Goal: Task Accomplishment & Management: Manage account settings

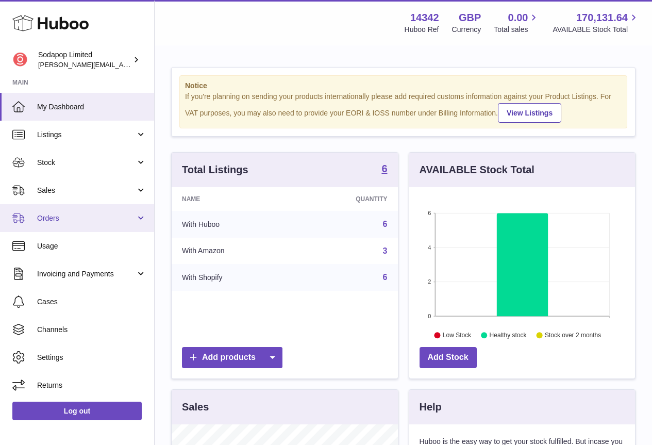
scroll to position [515561, 515495]
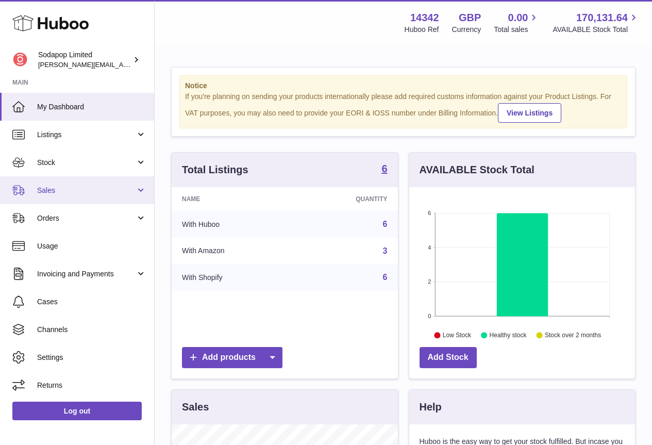
click at [68, 194] on span "Sales" at bounding box center [86, 191] width 99 height 10
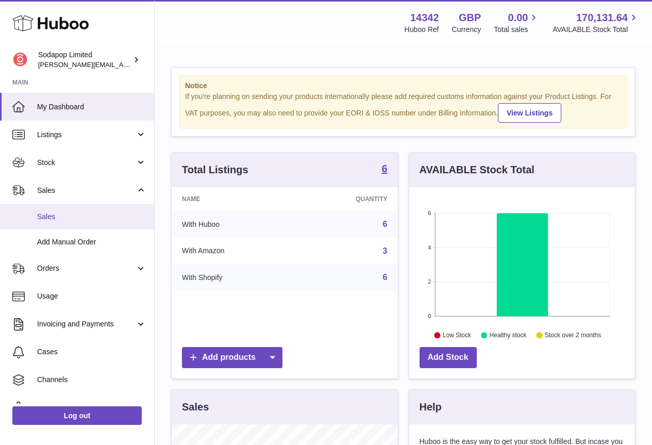
click at [48, 217] on span "Sales" at bounding box center [91, 217] width 109 height 10
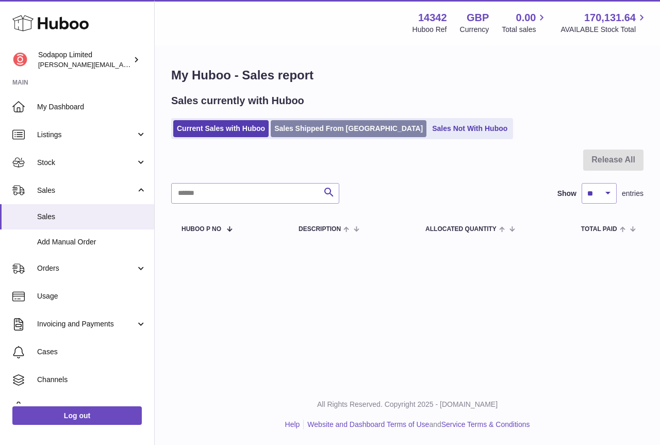
click at [323, 133] on link "Sales Shipped From [GEOGRAPHIC_DATA]" at bounding box center [349, 128] width 156 height 17
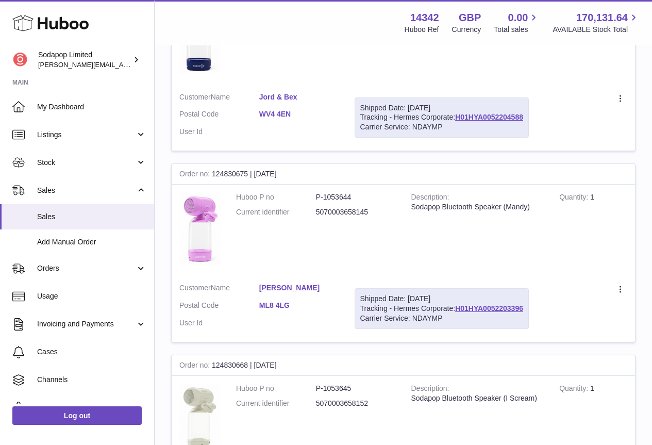
scroll to position [1392, 0]
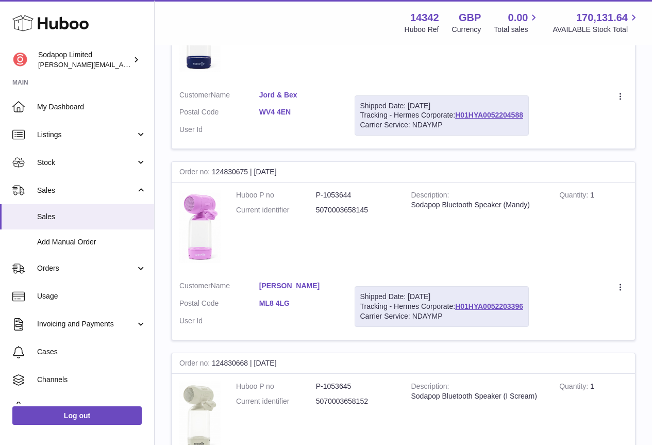
drag, startPoint x: 258, startPoint y: 286, endPoint x: 331, endPoint y: 286, distance: 72.2
click at [331, 286] on dl "Customer Name Nikki Laughland Postal Code ML8 4LG User Id" at bounding box center [259, 306] width 160 height 50
copy dl "Nikki Laughland"
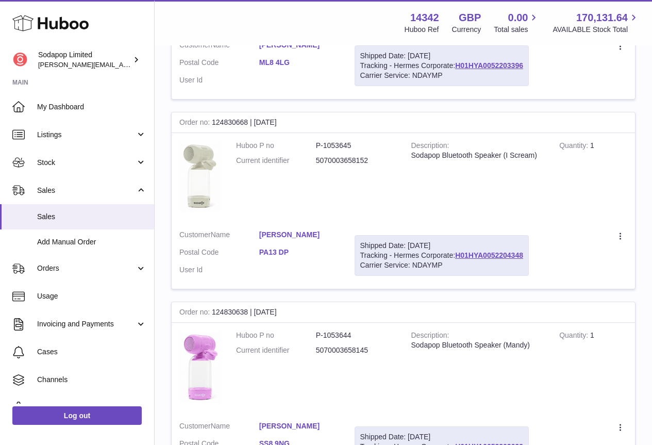
scroll to position [1650, 0]
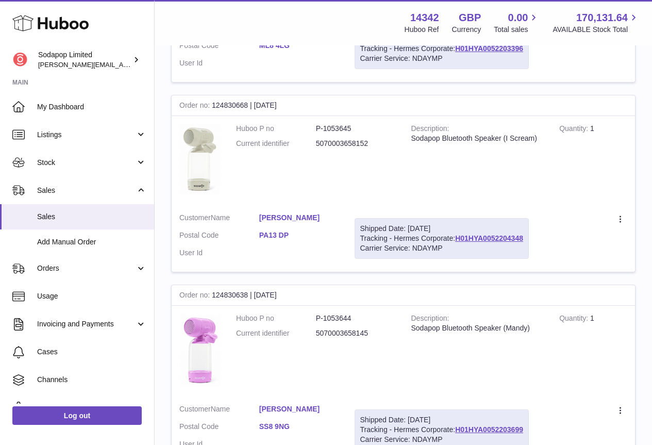
drag, startPoint x: 258, startPoint y: 218, endPoint x: 306, endPoint y: 220, distance: 48.0
click at [306, 220] on dl "Customer Name Holly Mitchell Postal Code PA13 DP User Id" at bounding box center [259, 238] width 160 height 50
copy dl "Holly Mitchell"
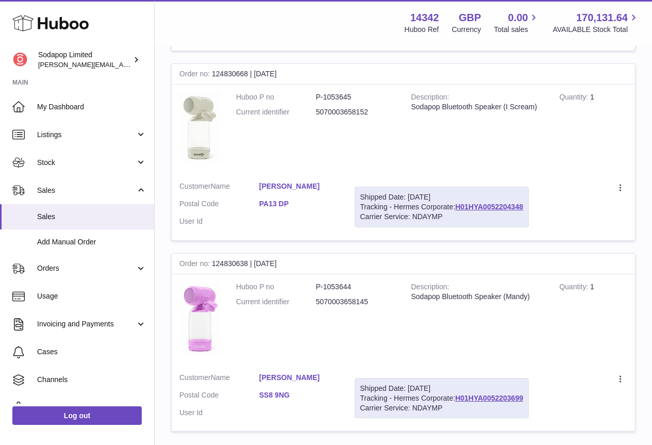
scroll to position [1753, 0]
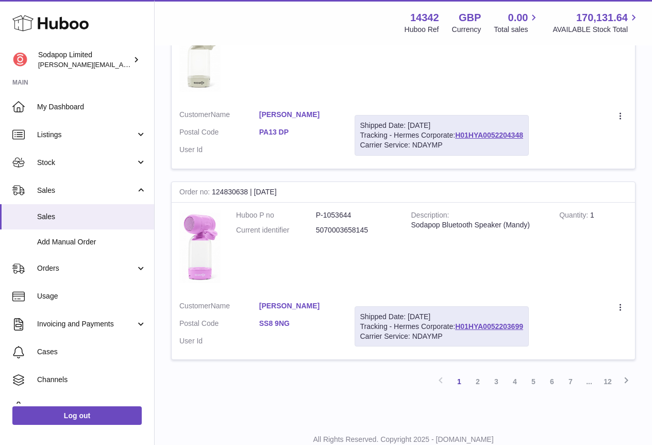
drag, startPoint x: 258, startPoint y: 306, endPoint x: 314, endPoint y: 306, distance: 55.7
click at [314, 306] on dl "Customer Name Leanne Morson Postal Code SS8 9NG User Id" at bounding box center [259, 326] width 160 height 50
copy dl "Leanne Morson"
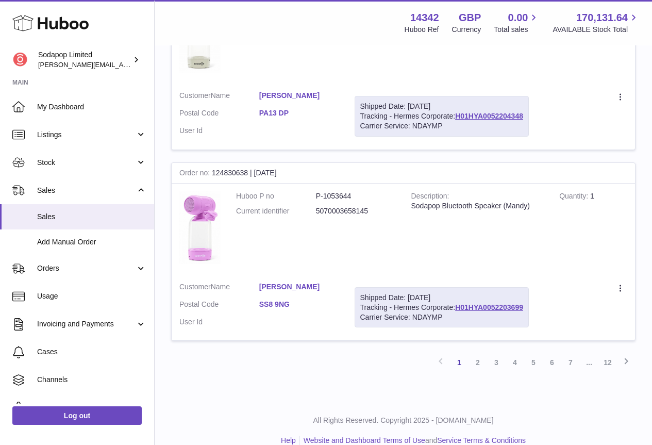
scroll to position [1789, 0]
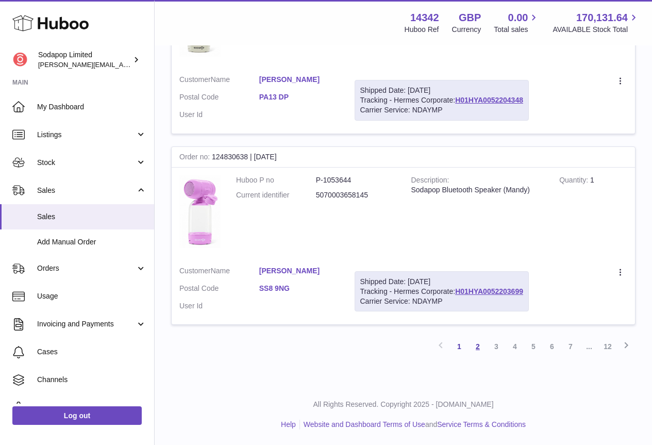
click at [480, 348] on link "2" at bounding box center [478, 346] width 19 height 19
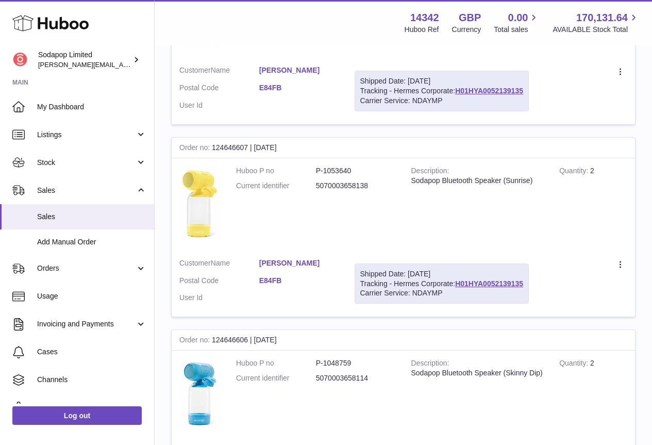
scroll to position [1782, 0]
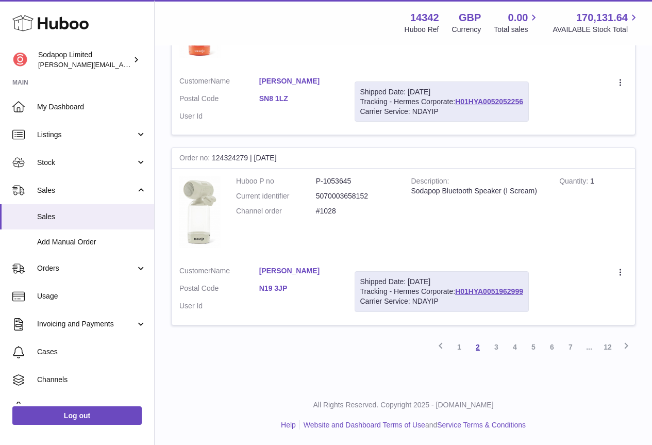
click at [477, 348] on link "2" at bounding box center [478, 347] width 19 height 19
click at [460, 348] on link "1" at bounding box center [459, 347] width 19 height 19
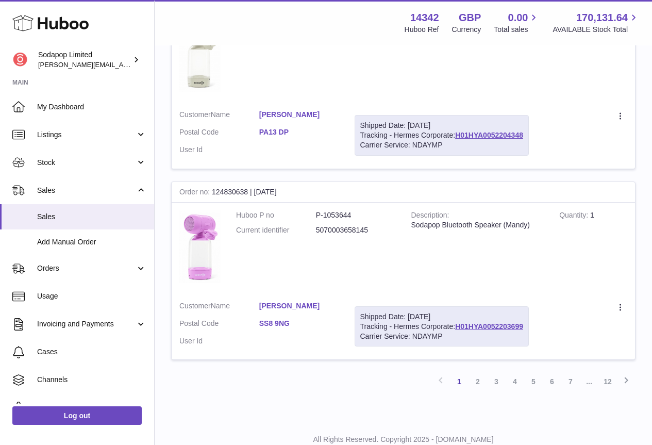
scroll to position [1737, 0]
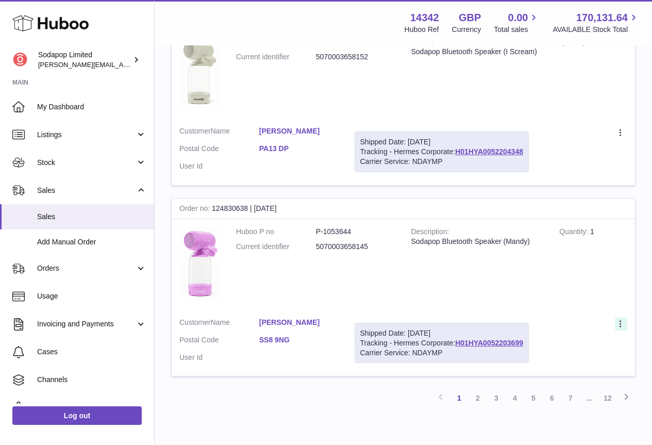
click at [621, 323] on icon at bounding box center [622, 325] width 12 height 10
click at [563, 349] on li "Create a ticket" at bounding box center [575, 347] width 103 height 22
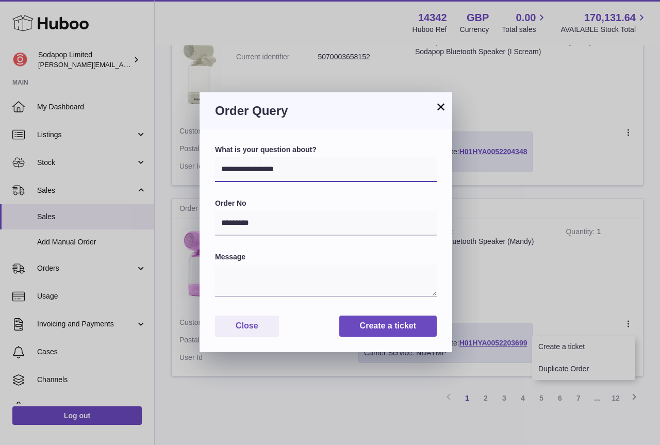
click at [368, 173] on select "**********" at bounding box center [326, 169] width 222 height 25
click at [292, 174] on select "**********" at bounding box center [326, 169] width 222 height 25
select select "*****"
click at [215, 157] on select "**********" at bounding box center [326, 169] width 222 height 25
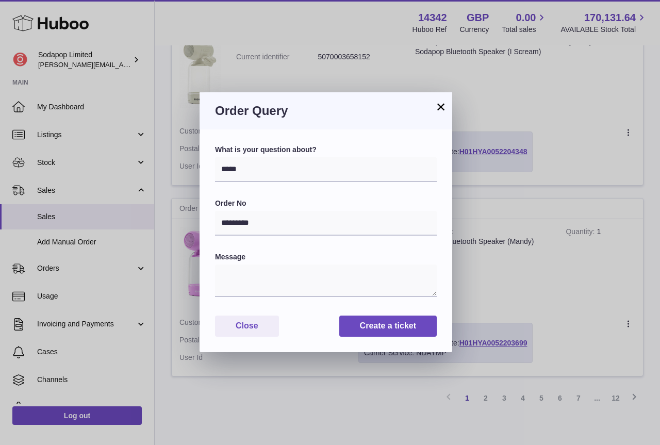
click at [442, 106] on button "×" at bounding box center [441, 107] width 12 height 12
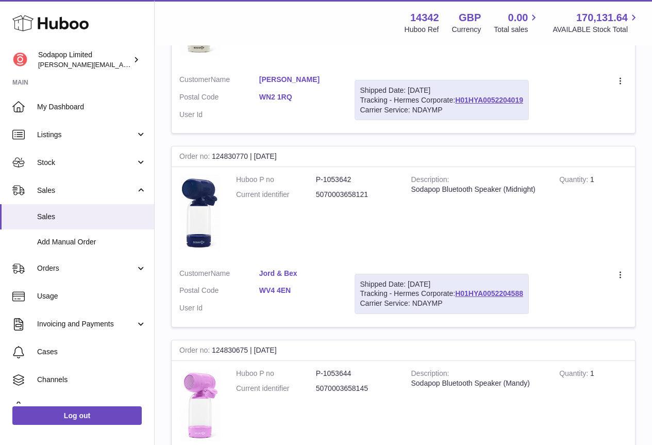
scroll to position [1118, 0]
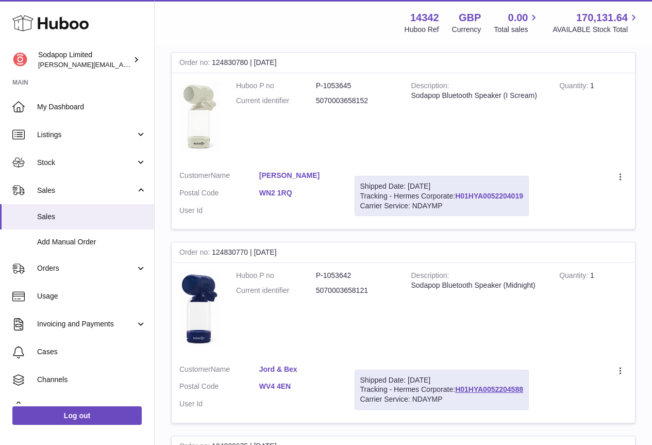
click at [508, 195] on link "H01HYA0052204019" at bounding box center [489, 196] width 68 height 8
click at [281, 176] on link "Elinor Fay" at bounding box center [299, 176] width 80 height 10
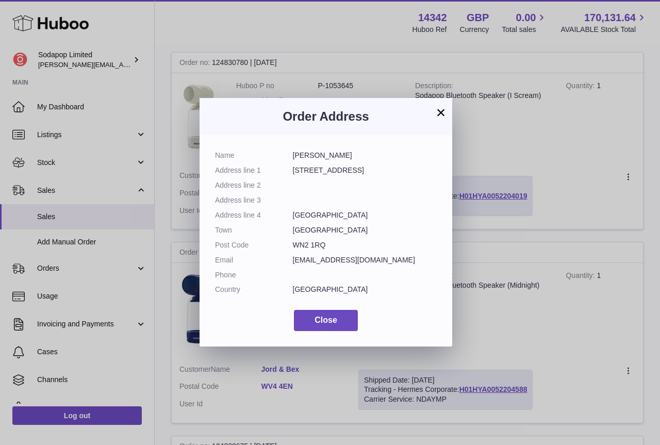
click at [439, 114] on button "×" at bounding box center [441, 112] width 12 height 12
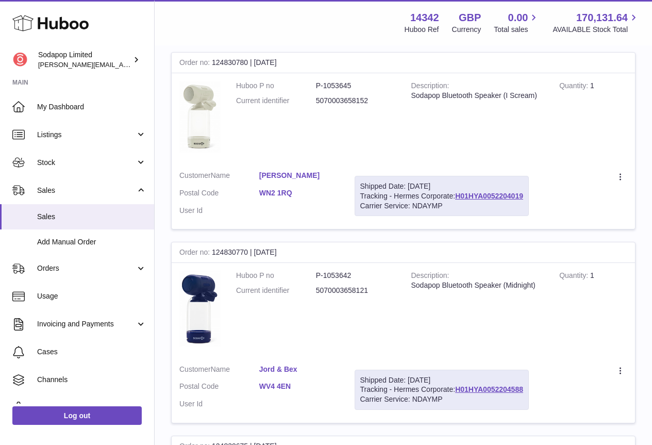
click at [278, 191] on link "WN2 1RQ" at bounding box center [299, 193] width 80 height 10
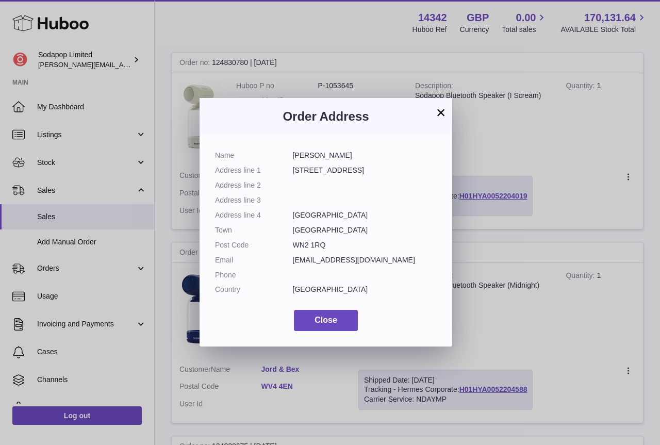
click at [439, 112] on button "×" at bounding box center [441, 112] width 12 height 12
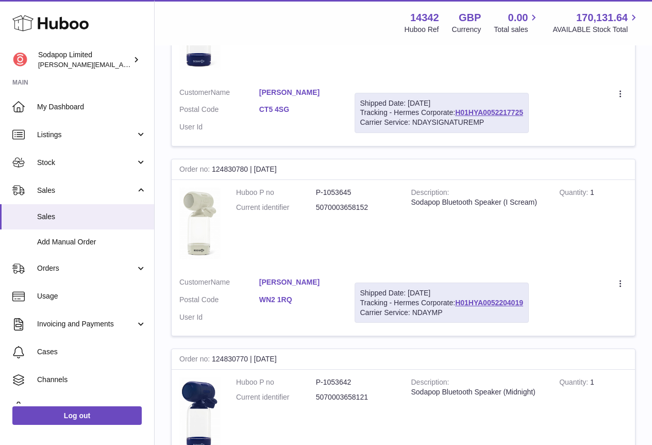
scroll to position [1067, 0]
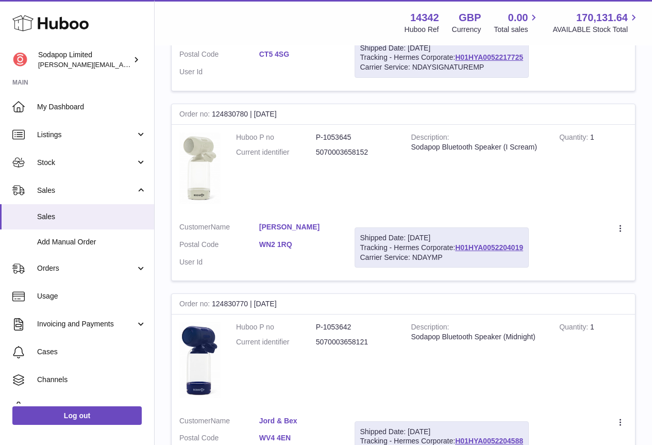
click at [266, 114] on div "Order no 124830780 | 16th Sep" at bounding box center [404, 114] width 464 height 21
click at [620, 233] on icon at bounding box center [622, 229] width 12 height 10
click at [427, 259] on div "Carrier Service: NDAYMP" at bounding box center [441, 258] width 163 height 10
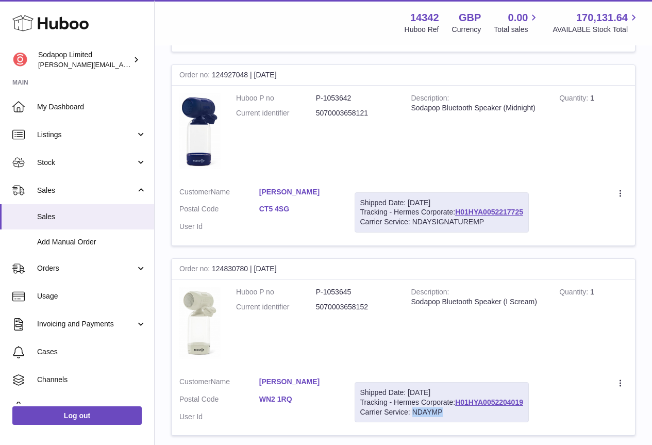
scroll to position [1015, 0]
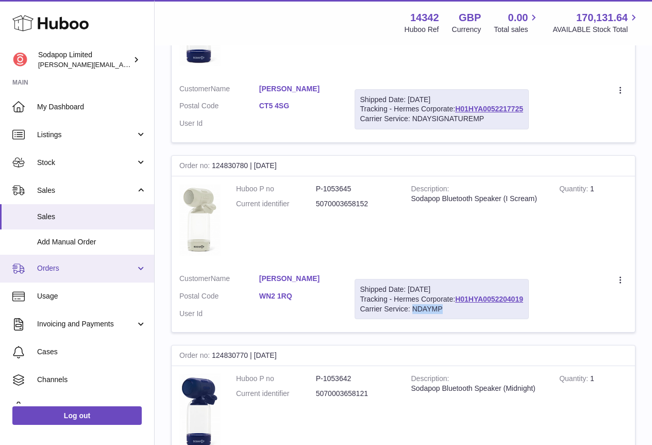
click at [90, 267] on span "Orders" at bounding box center [86, 269] width 99 height 10
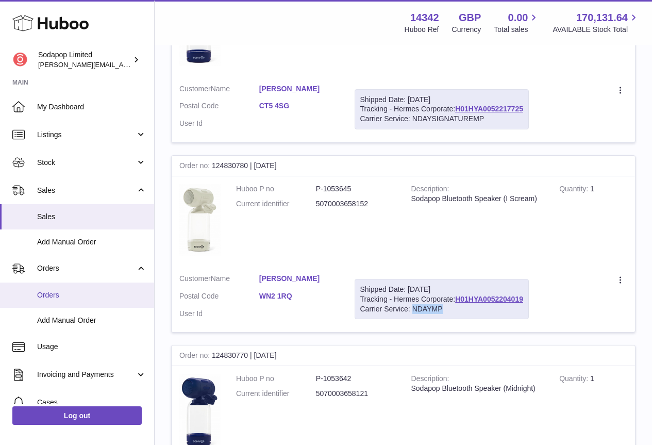
click at [51, 296] on span "Orders" at bounding box center [91, 295] width 109 height 10
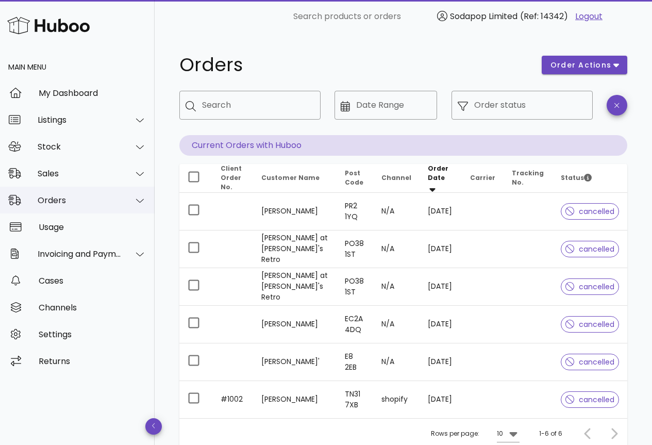
click at [86, 204] on div "Orders" at bounding box center [80, 200] width 84 height 10
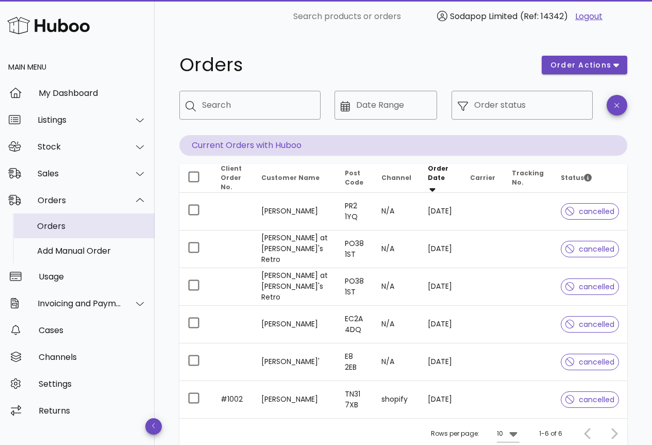
click at [61, 224] on div "Orders" at bounding box center [91, 226] width 109 height 10
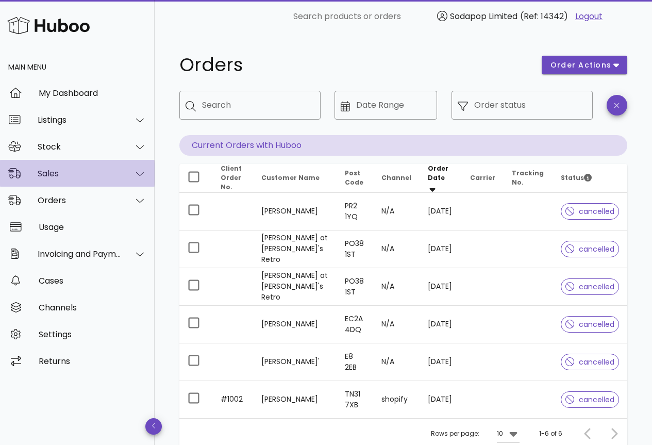
click at [68, 179] on div "Sales" at bounding box center [77, 173] width 155 height 27
